Goal: Task Accomplishment & Management: Manage account settings

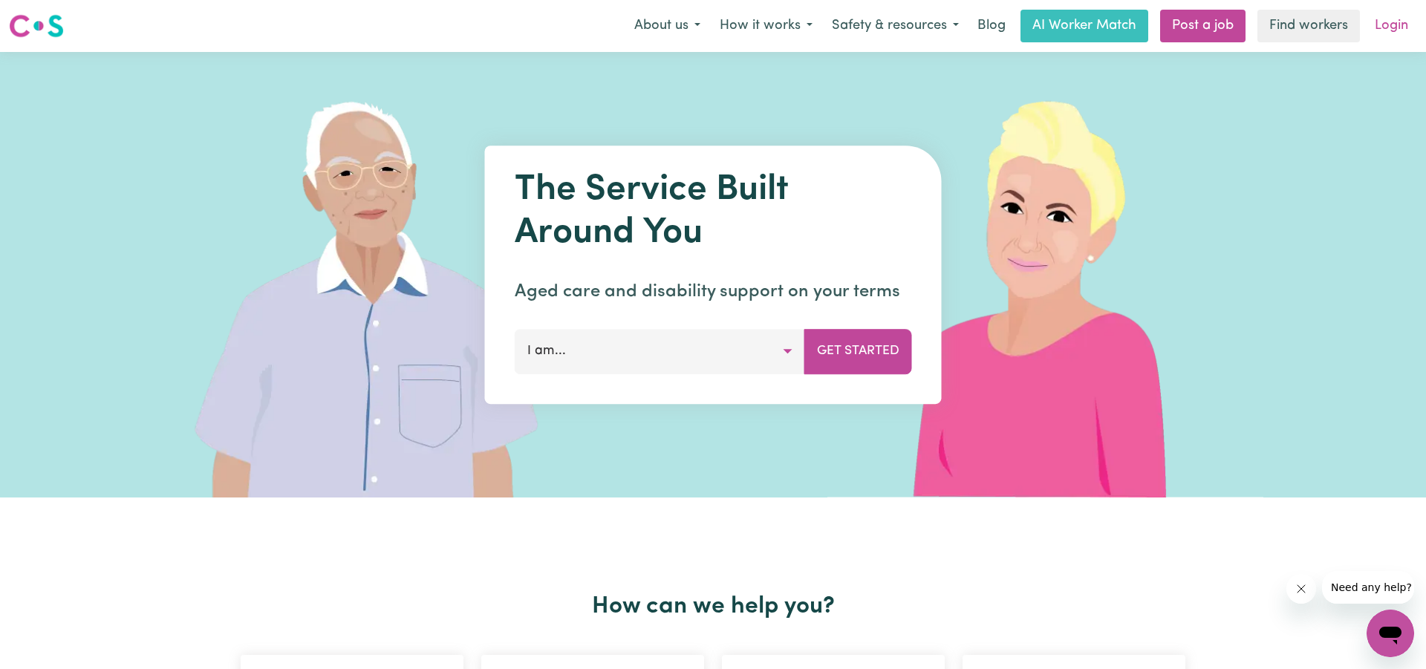
click at [1395, 28] on link "Login" at bounding box center [1391, 26] width 51 height 33
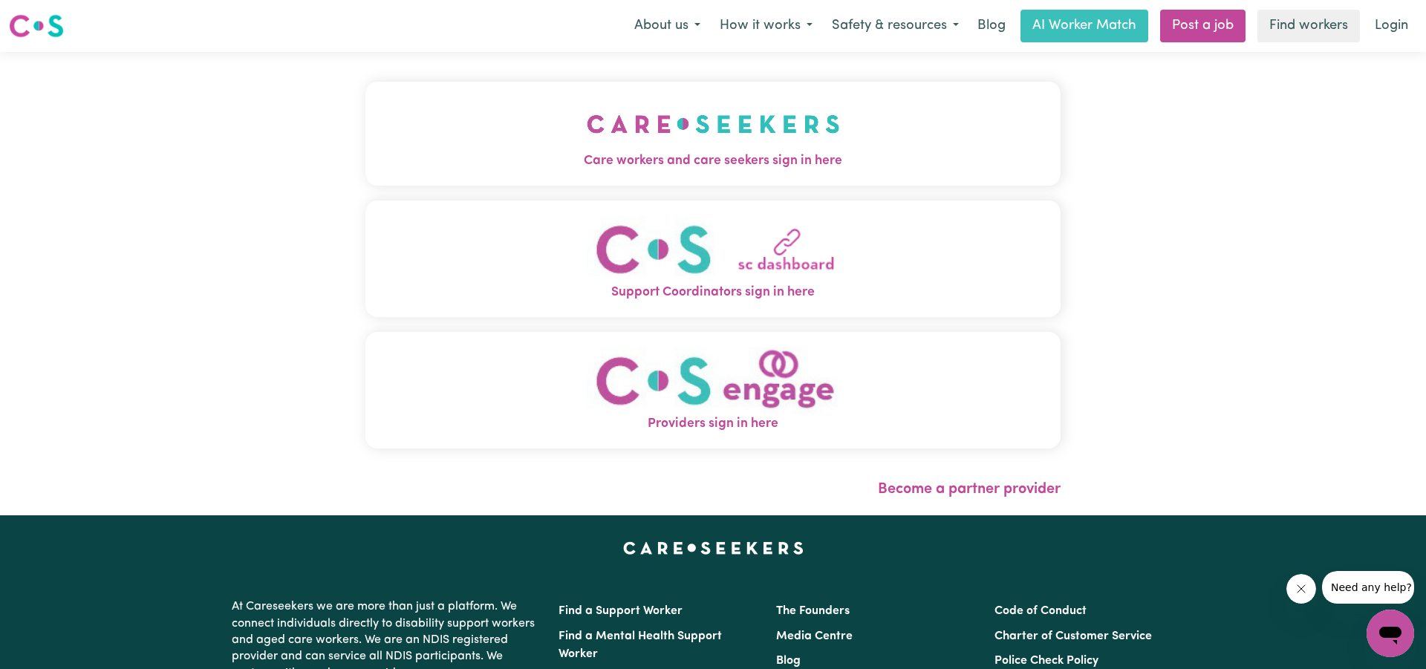
click at [669, 153] on span "Care workers and care seekers sign in here" at bounding box center [712, 160] width 695 height 19
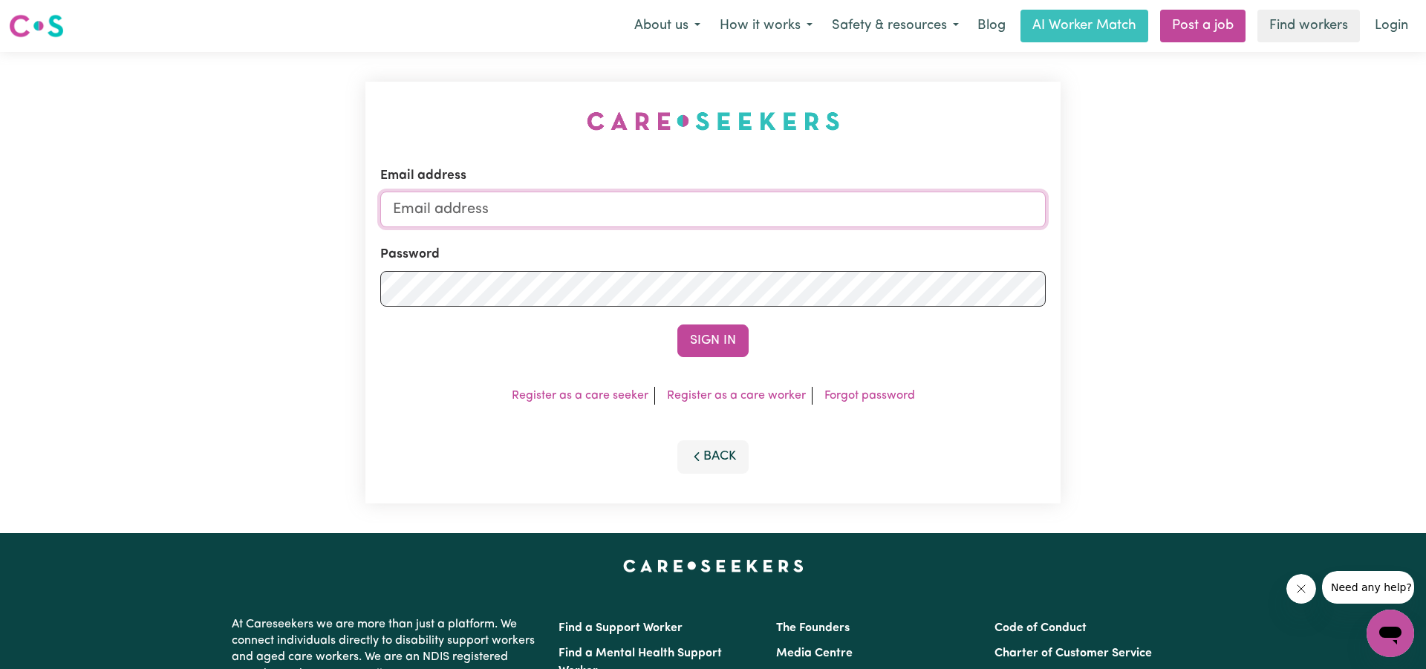
click at [591, 203] on input "Email address" at bounding box center [712, 210] width 665 height 36
type input "[EMAIL_ADDRESS][DOMAIN_NAME]"
click at [713, 342] on button "Sign In" at bounding box center [712, 341] width 71 height 33
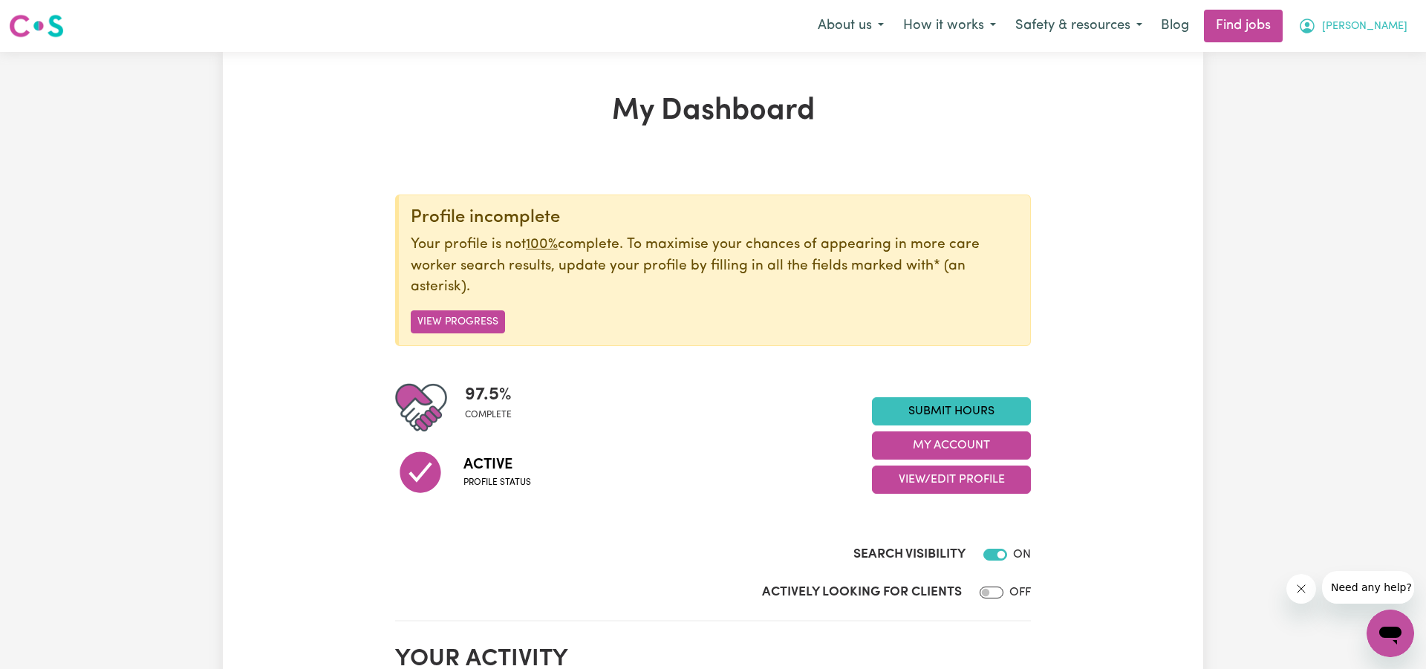
click at [1386, 27] on span "[PERSON_NAME]" at bounding box center [1364, 27] width 85 height 16
click at [1329, 114] on link "Logout" at bounding box center [1357, 114] width 117 height 28
